Goal: Information Seeking & Learning: Learn about a topic

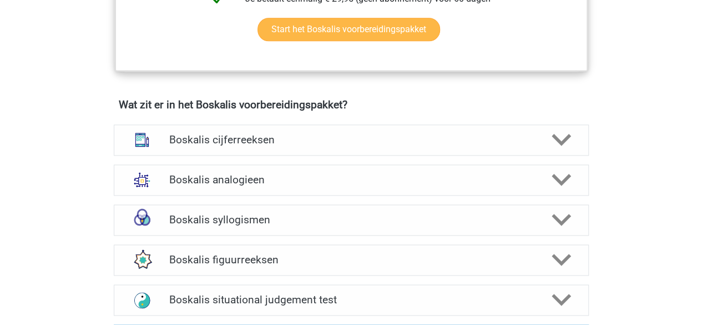
scroll to position [736, 0]
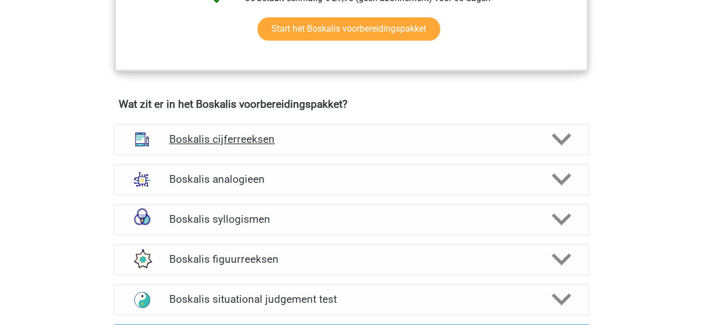
click at [556, 138] on polygon at bounding box center [561, 139] width 19 height 12
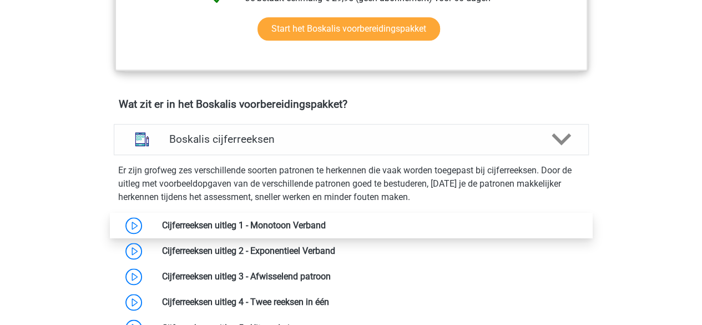
click at [326, 226] on link at bounding box center [326, 225] width 0 height 11
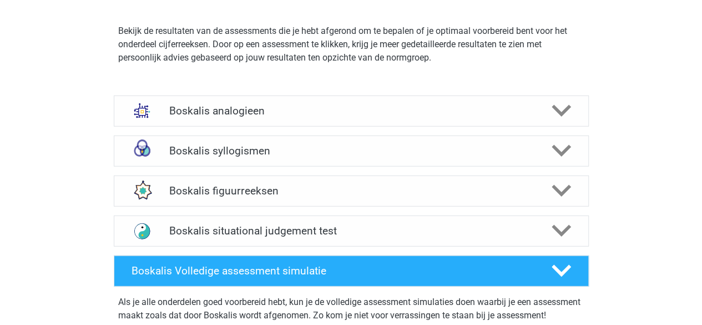
scroll to position [1433, 0]
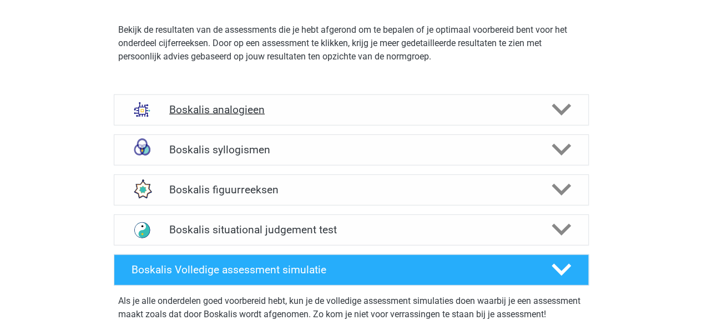
click at [559, 110] on polygon at bounding box center [561, 110] width 19 height 12
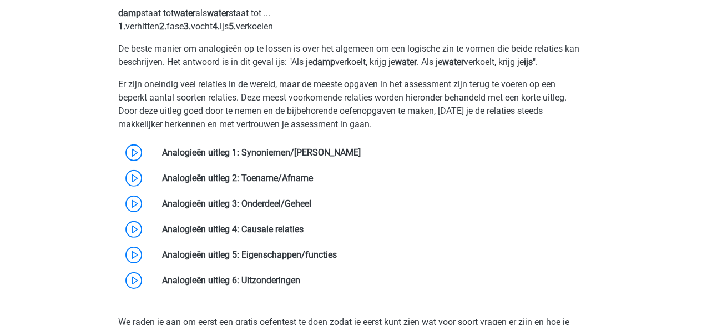
scroll to position [1597, 0]
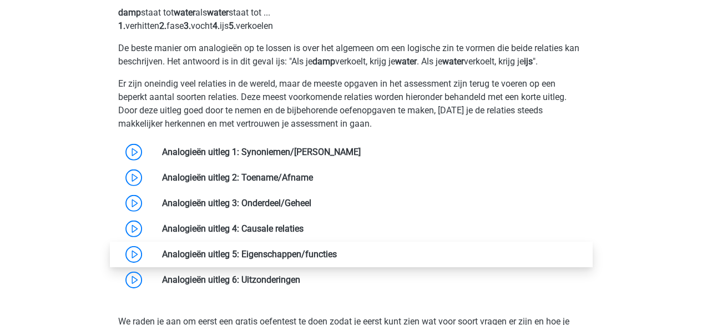
click at [337, 249] on link at bounding box center [337, 254] width 0 height 11
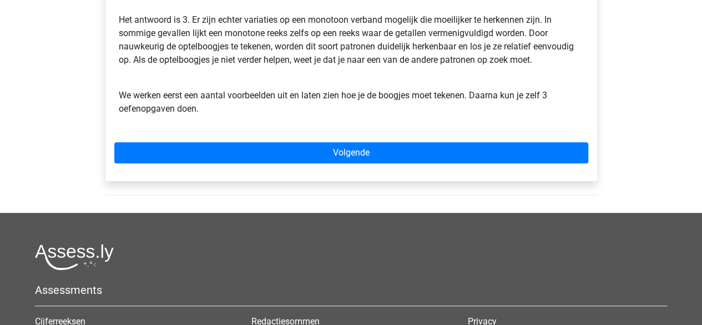
scroll to position [374, 0]
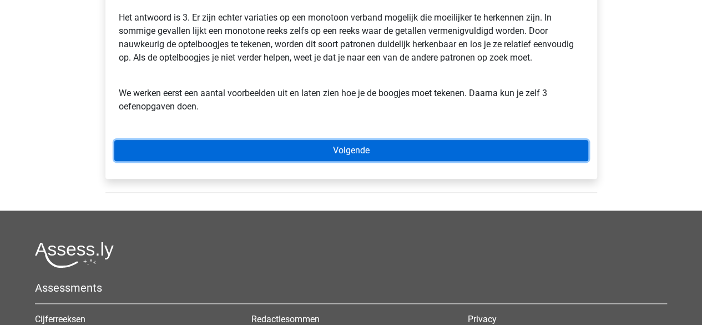
click at [353, 148] on link "Volgende" at bounding box center [351, 150] width 474 height 21
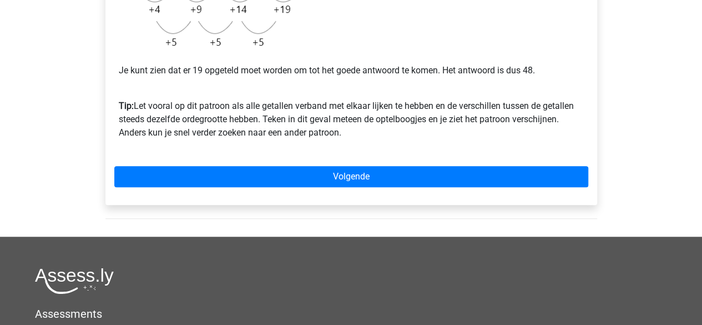
scroll to position [357, 0]
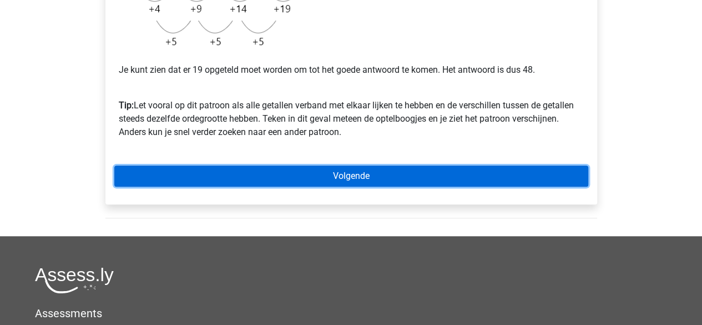
click at [307, 173] on link "Volgende" at bounding box center [351, 175] width 474 height 21
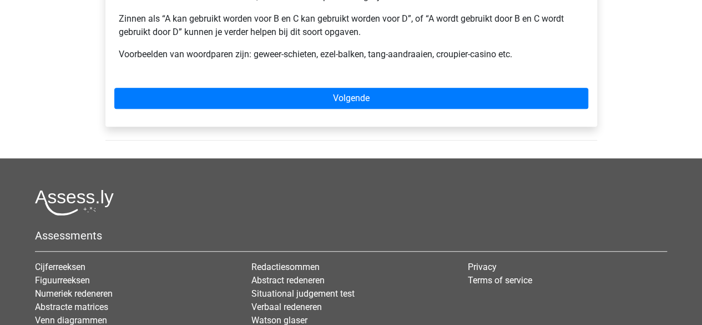
scroll to position [246, 0]
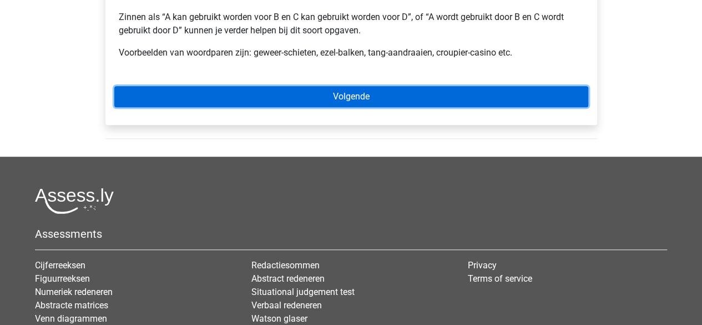
click at [211, 90] on link "Volgende" at bounding box center [351, 96] width 474 height 21
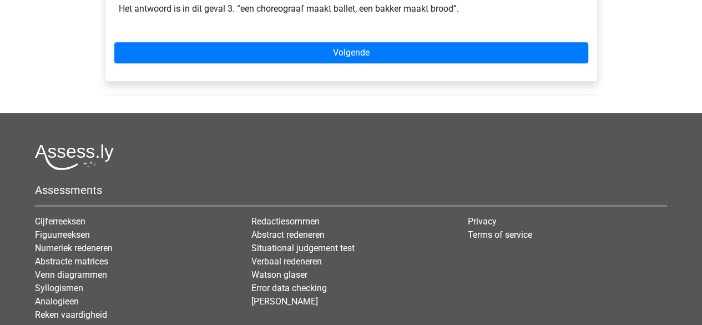
scroll to position [337, 0]
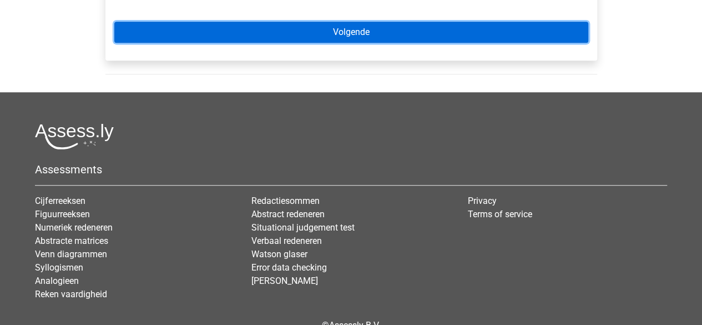
click at [200, 29] on link "Volgende" at bounding box center [351, 32] width 474 height 21
